Goal: Task Accomplishment & Management: Manage account settings

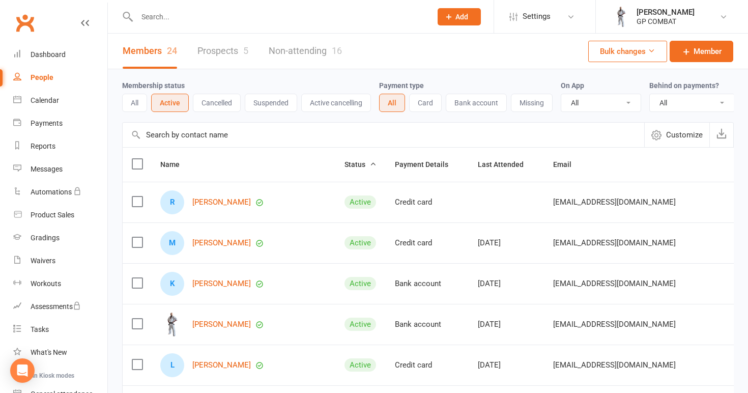
select select "100"
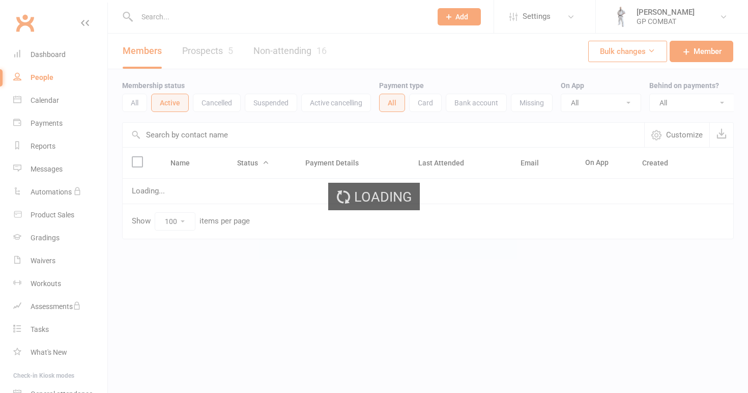
select select "100"
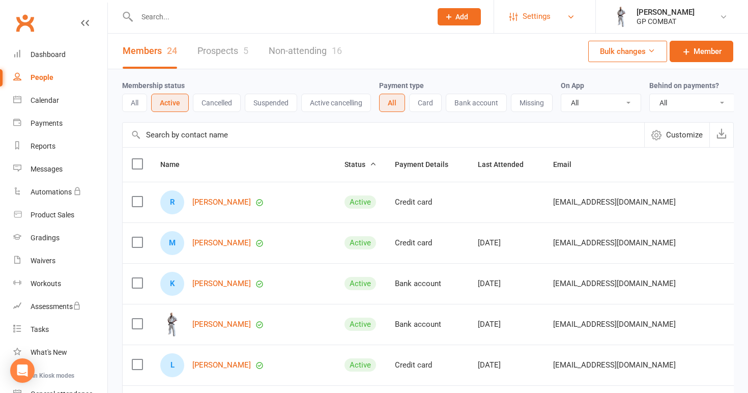
click at [519, 17] on link "Settings" at bounding box center [544, 16] width 71 height 23
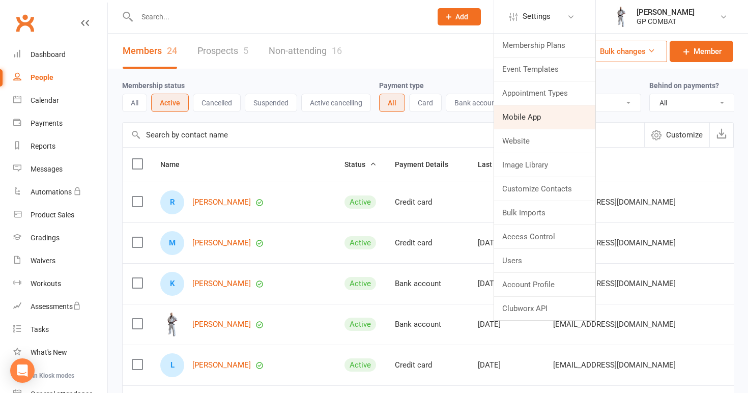
click at [527, 114] on link "Mobile App" at bounding box center [544, 116] width 101 height 23
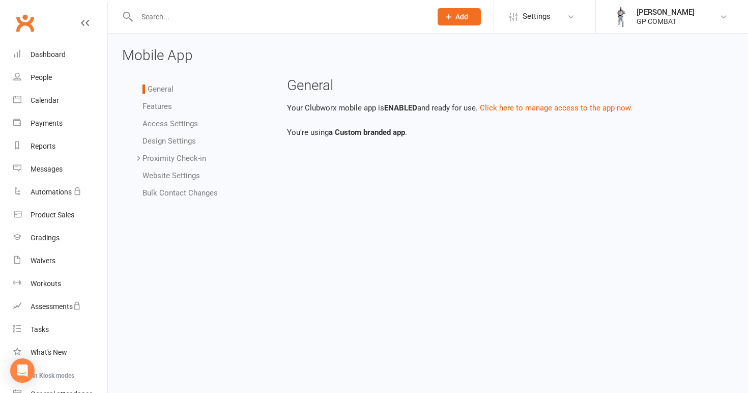
click at [151, 158] on link "Proximity Check-in" at bounding box center [174, 158] width 64 height 9
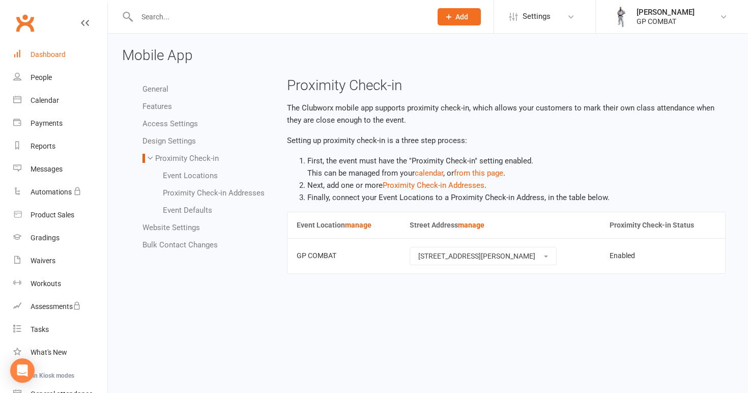
click at [69, 54] on link "Dashboard" at bounding box center [60, 54] width 94 height 23
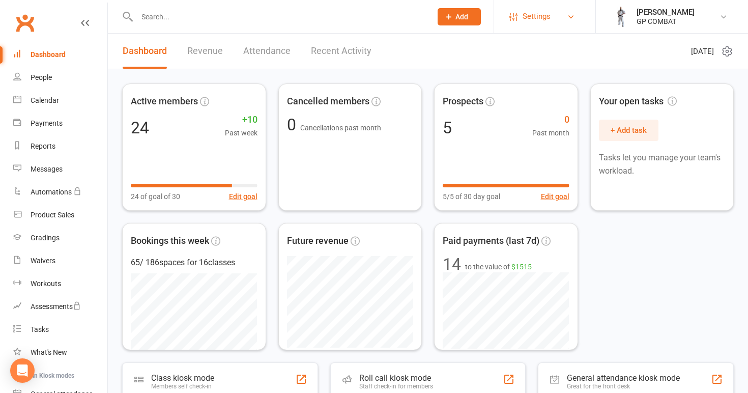
click at [528, 14] on span "Settings" at bounding box center [536, 16] width 28 height 23
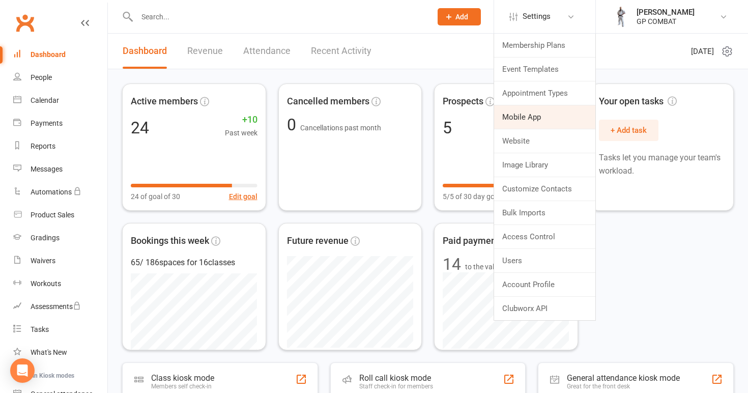
click at [525, 119] on link "Mobile App" at bounding box center [544, 116] width 101 height 23
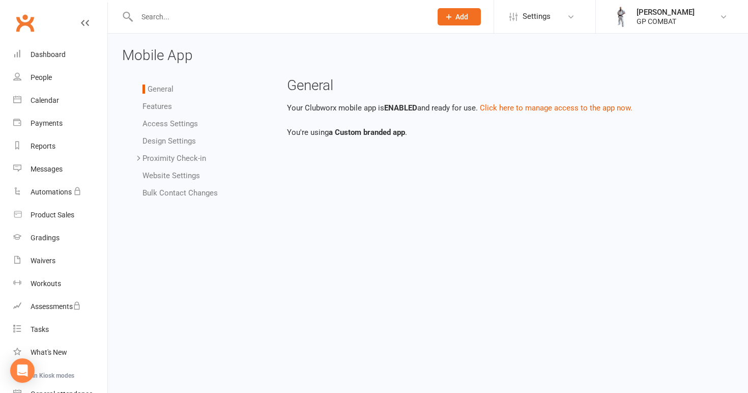
click at [166, 158] on link "Proximity Check-in" at bounding box center [174, 158] width 64 height 9
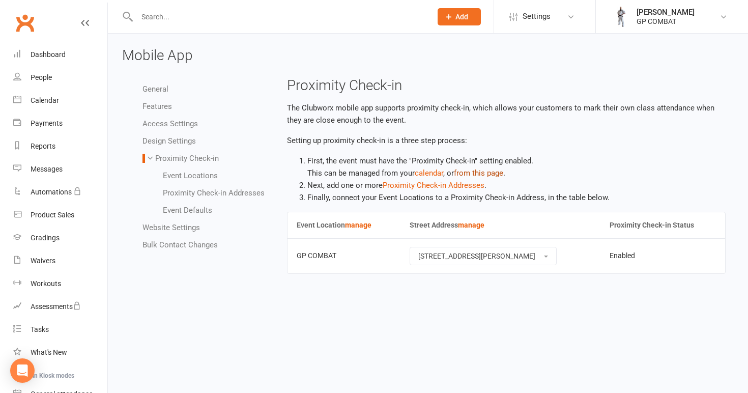
click at [488, 173] on link "from this page" at bounding box center [478, 172] width 49 height 9
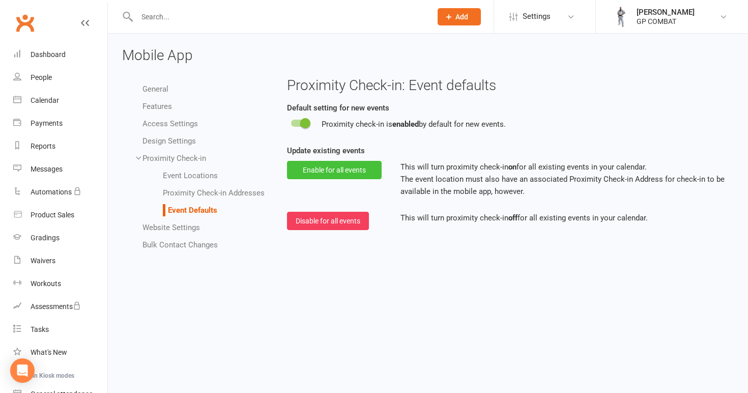
click at [347, 165] on button "Enable for all events" at bounding box center [334, 170] width 95 height 18
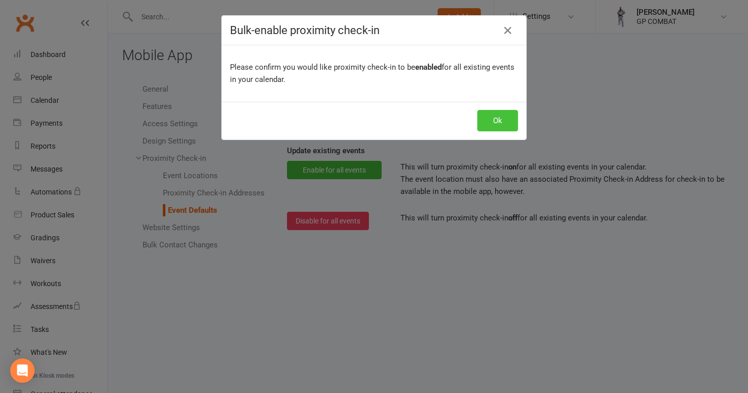
click at [499, 125] on button "Ok" at bounding box center [497, 120] width 41 height 21
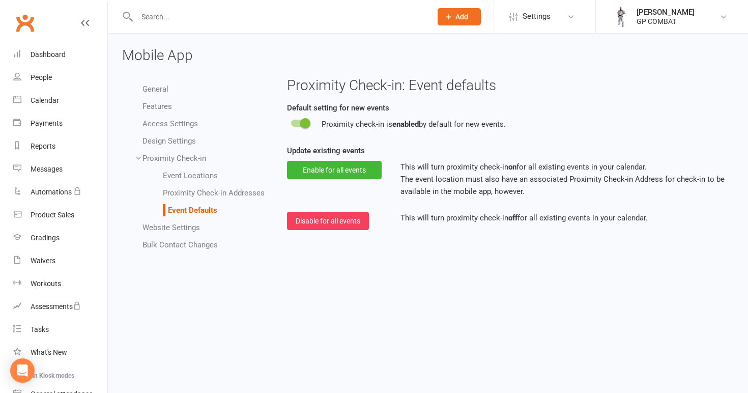
click at [195, 193] on link "Proximity Check-in Addresses" at bounding box center [214, 192] width 102 height 9
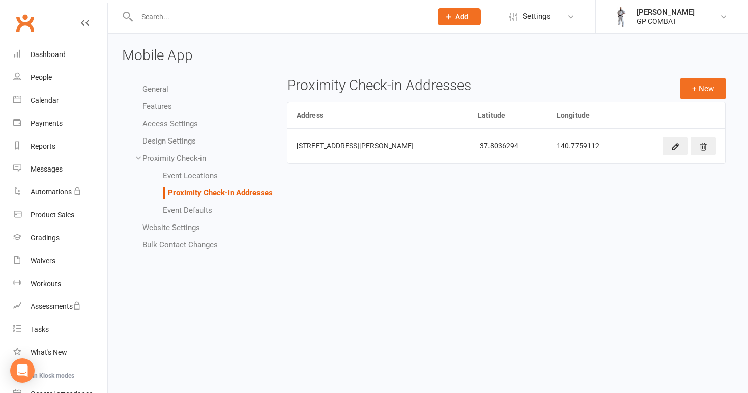
click at [189, 173] on link "Event Locations" at bounding box center [190, 175] width 55 height 9
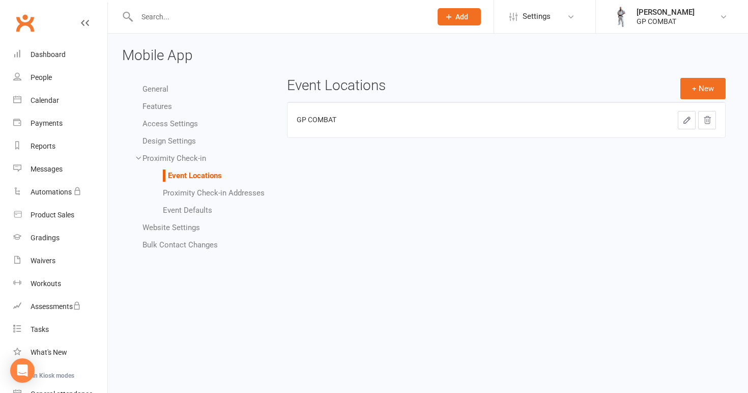
click at [184, 155] on link "Proximity Check-in" at bounding box center [174, 158] width 64 height 9
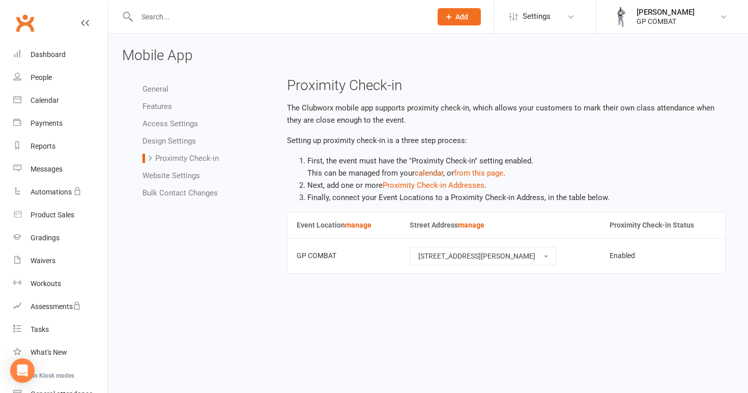
click at [429, 170] on link "calendar" at bounding box center [429, 172] width 28 height 9
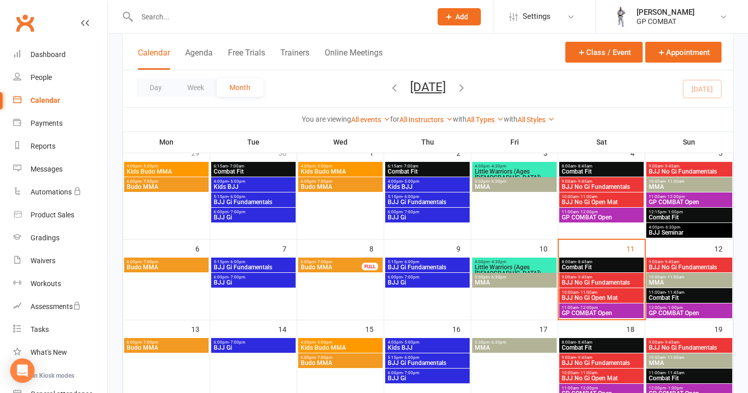
scroll to position [88, 0]
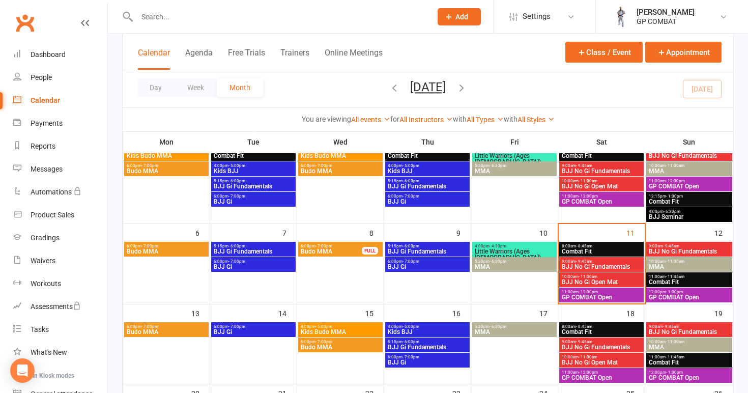
click at [680, 247] on span "9:00am - 9:45am" at bounding box center [689, 246] width 82 height 5
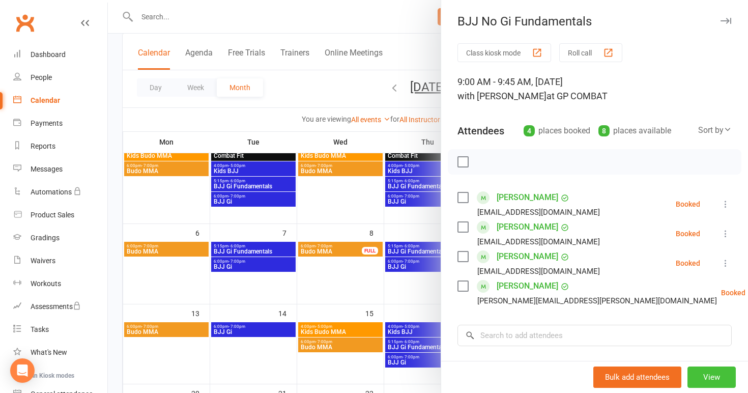
click at [710, 379] on button "View" at bounding box center [711, 376] width 48 height 21
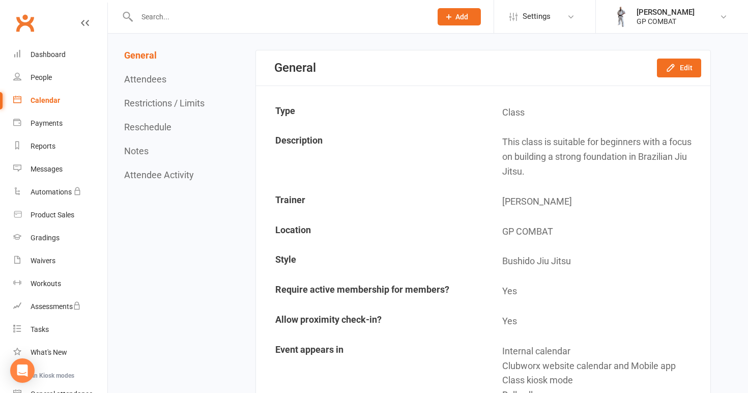
scroll to position [87, 0]
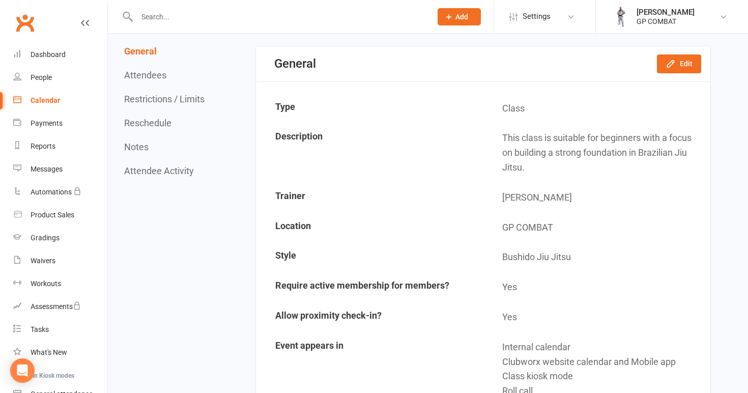
click at [142, 173] on button "Attendee Activity" at bounding box center [159, 170] width 70 height 11
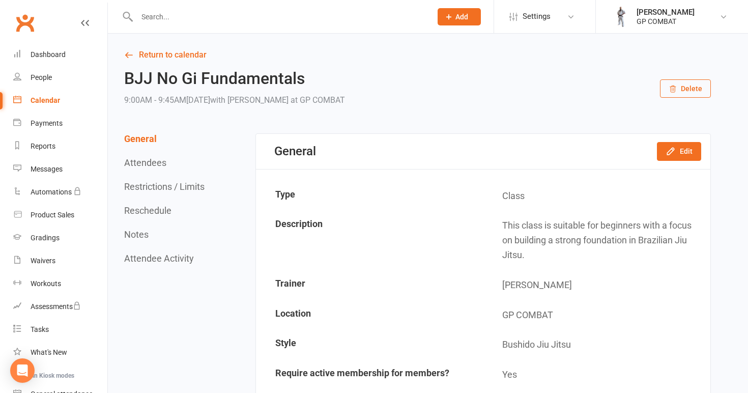
scroll to position [0, 0]
click at [171, 55] on link "Return to calendar" at bounding box center [417, 55] width 586 height 14
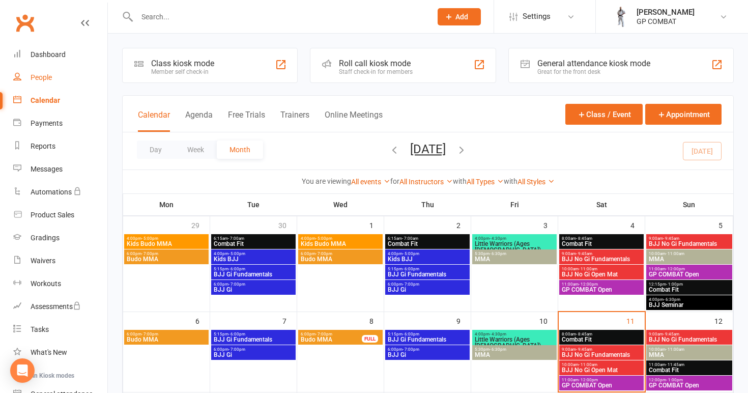
click at [47, 78] on div "People" at bounding box center [41, 77] width 21 height 8
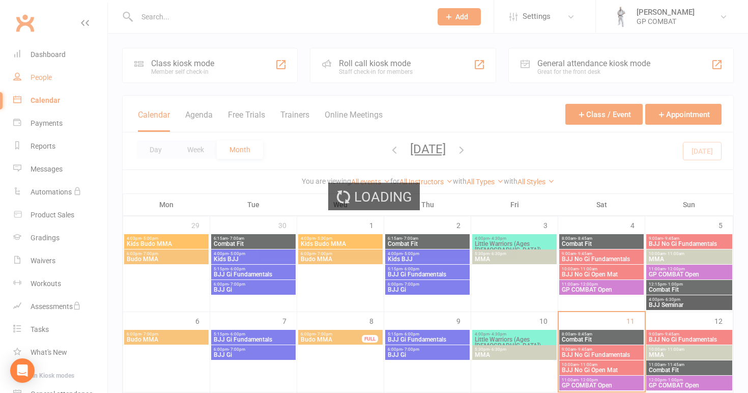
select select "100"
